Goal: Task Accomplishment & Management: Manage account settings

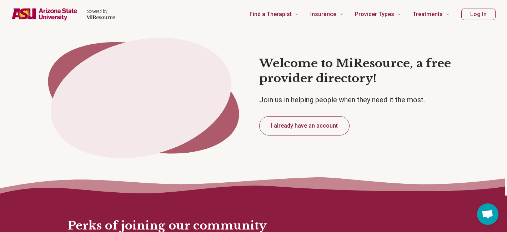
click at [472, 15] on button "Log In" at bounding box center [478, 14] width 34 height 11
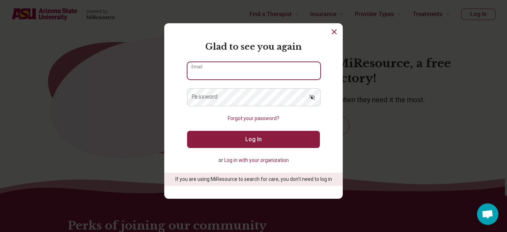
type input "**********"
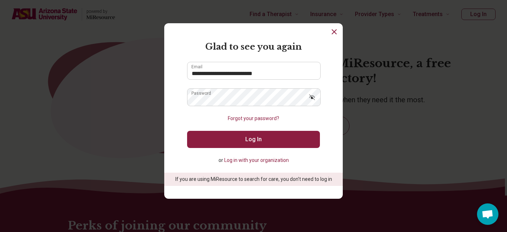
click at [266, 142] on button "Log In" at bounding box center [253, 139] width 133 height 17
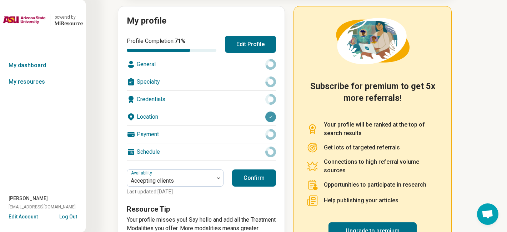
scroll to position [77, 0]
click at [254, 47] on button "Edit Profile" at bounding box center [250, 43] width 51 height 17
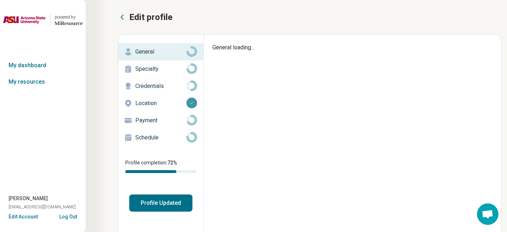
type textarea "*"
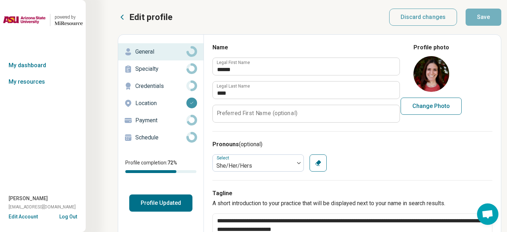
click at [149, 120] on p "Payment" at bounding box center [160, 120] width 51 height 9
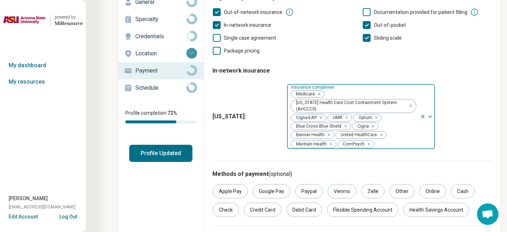
scroll to position [52, 0]
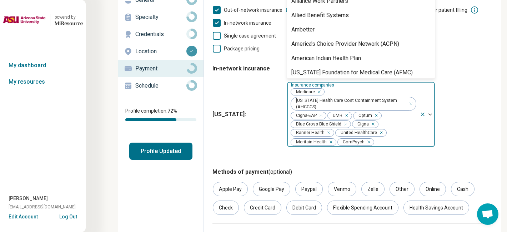
click at [432, 116] on div at bounding box center [427, 114] width 15 height 65
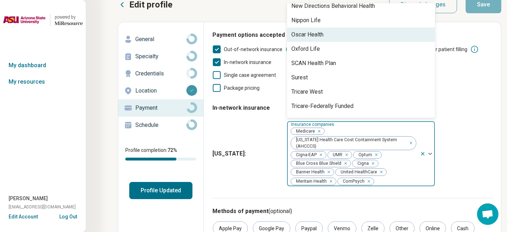
scroll to position [437, 0]
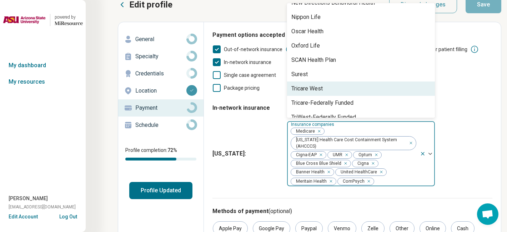
click at [321, 90] on div "Tricare West" at bounding box center [306, 88] width 31 height 9
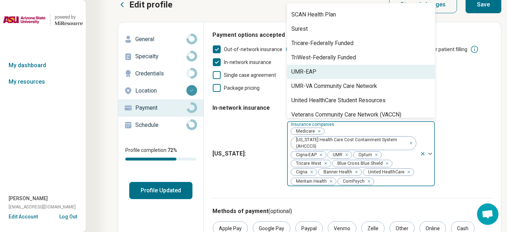
scroll to position [488, 0]
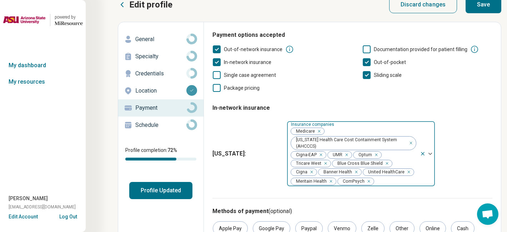
click at [431, 156] on div at bounding box center [427, 153] width 15 height 65
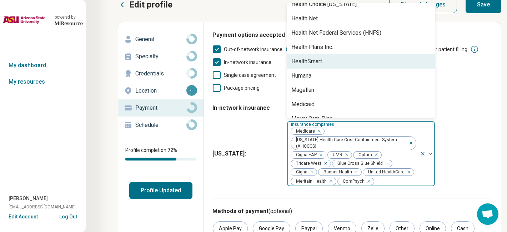
scroll to position [265, 0]
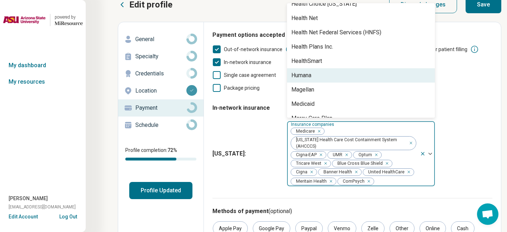
click at [307, 75] on div "Humana" at bounding box center [301, 75] width 20 height 9
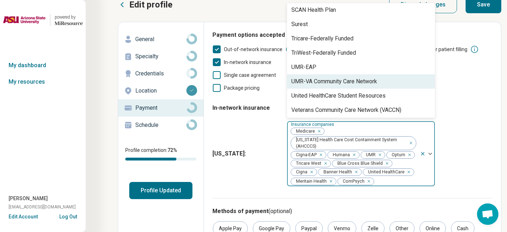
scroll to position [474, 0]
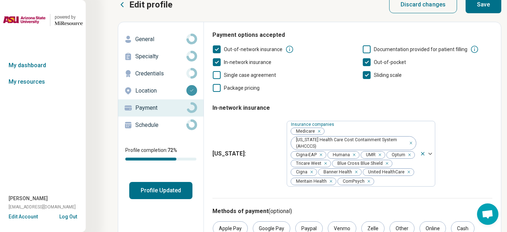
click at [468, 106] on fieldset "In-network insurance [US_STATE] : Insurance companies Medicare [US_STATE] Healt…" at bounding box center [352, 143] width 280 height 91
click at [482, 8] on button "Save" at bounding box center [483, 4] width 36 height 17
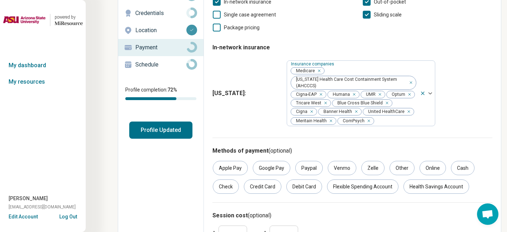
scroll to position [111, 0]
